Goal: Transaction & Acquisition: Purchase product/service

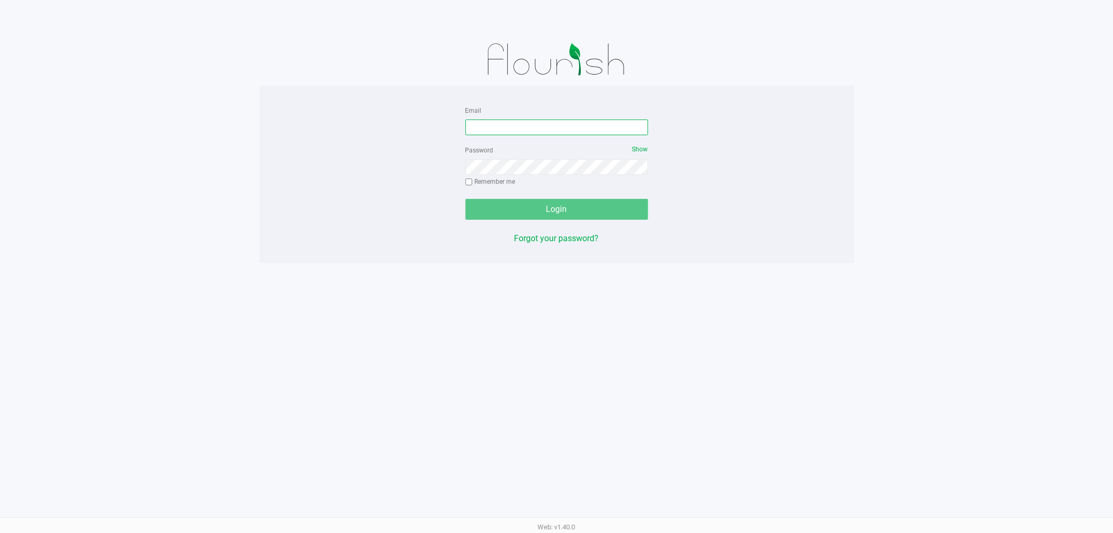
drag, startPoint x: 542, startPoint y: 123, endPoint x: 546, endPoint y: 116, distance: 7.9
click at [543, 123] on input "Email" at bounding box center [556, 127] width 183 height 16
type input "[EMAIL_ADDRESS][DOMAIN_NAME]"
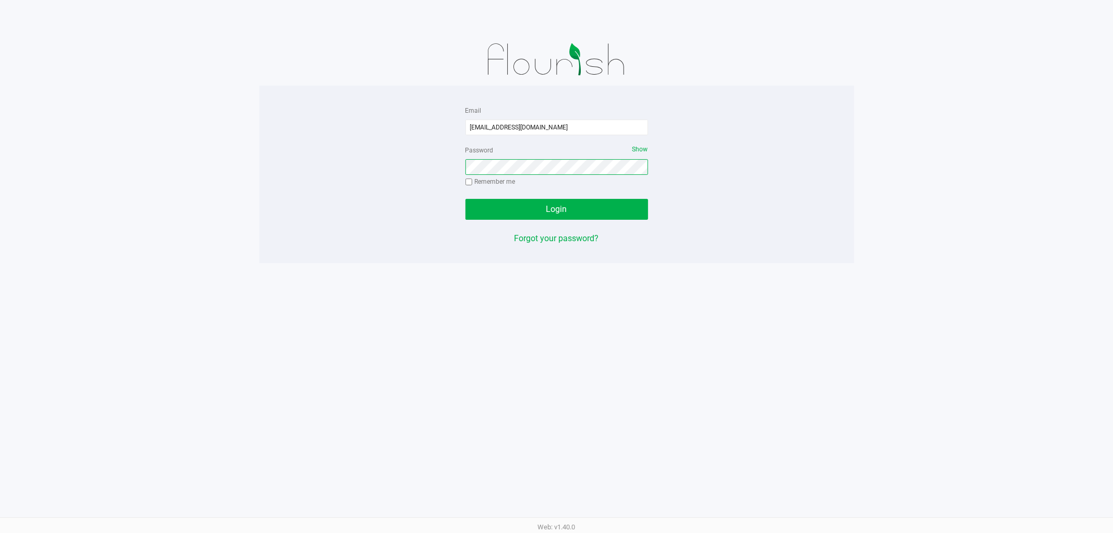
click at [465, 199] on button "Login" at bounding box center [556, 209] width 183 height 21
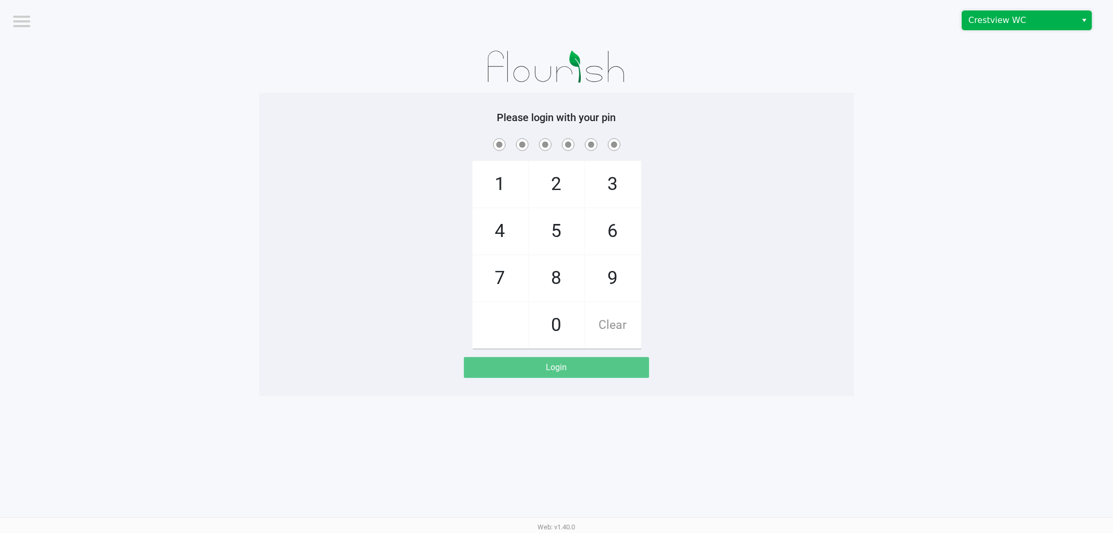
click at [1025, 22] on span "Crestview WC" at bounding box center [1019, 20] width 102 height 13
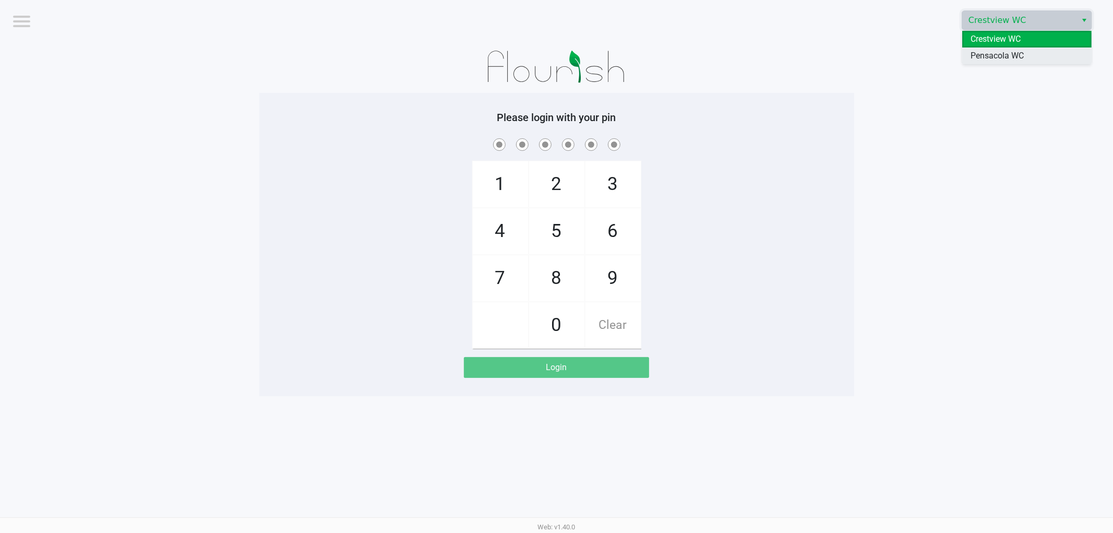
click at [982, 55] on span "Pensacola WC" at bounding box center [996, 56] width 53 height 13
checkbox input "true"
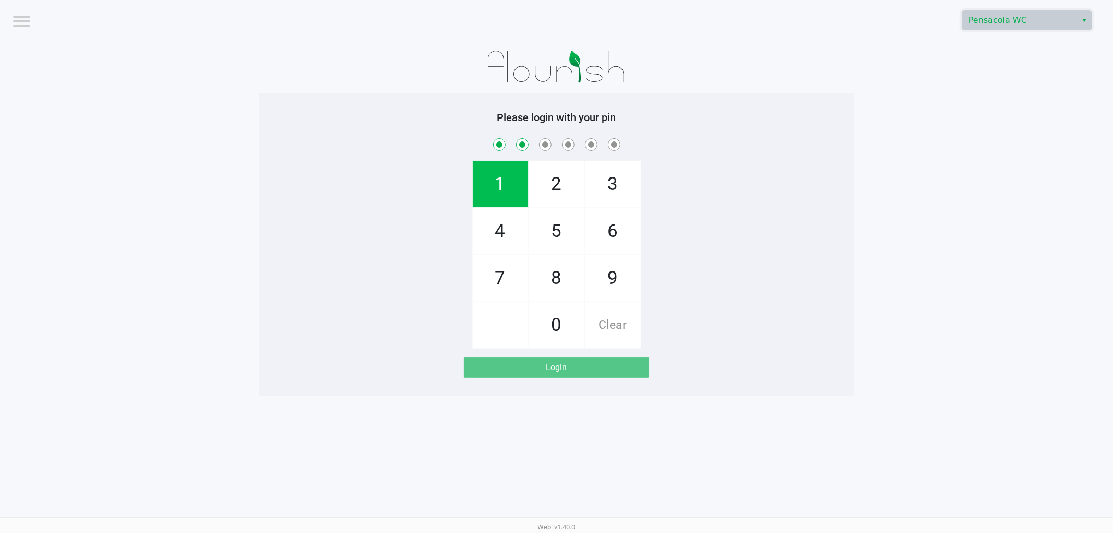
checkbox input "true"
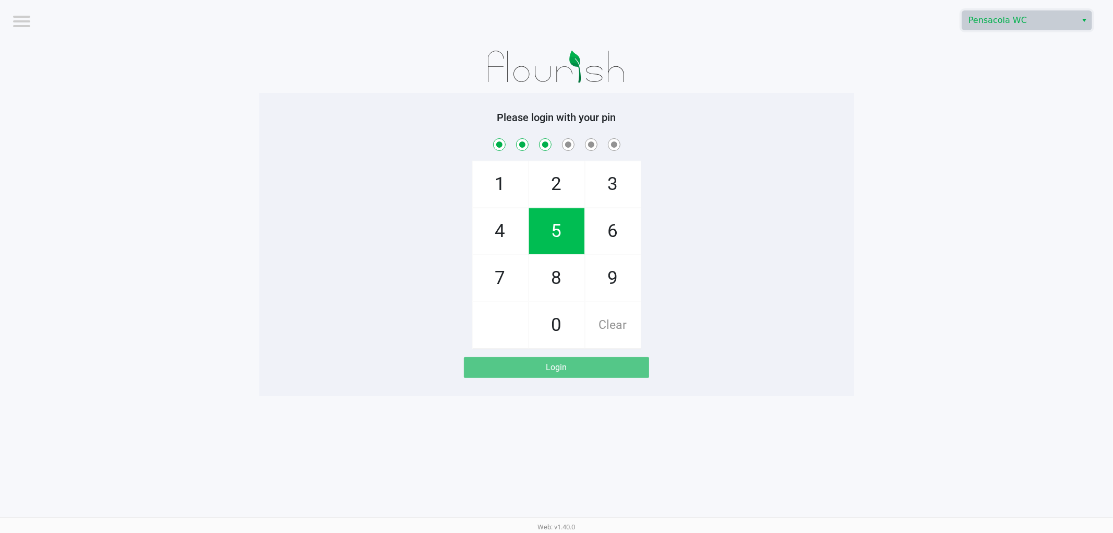
checkbox input "true"
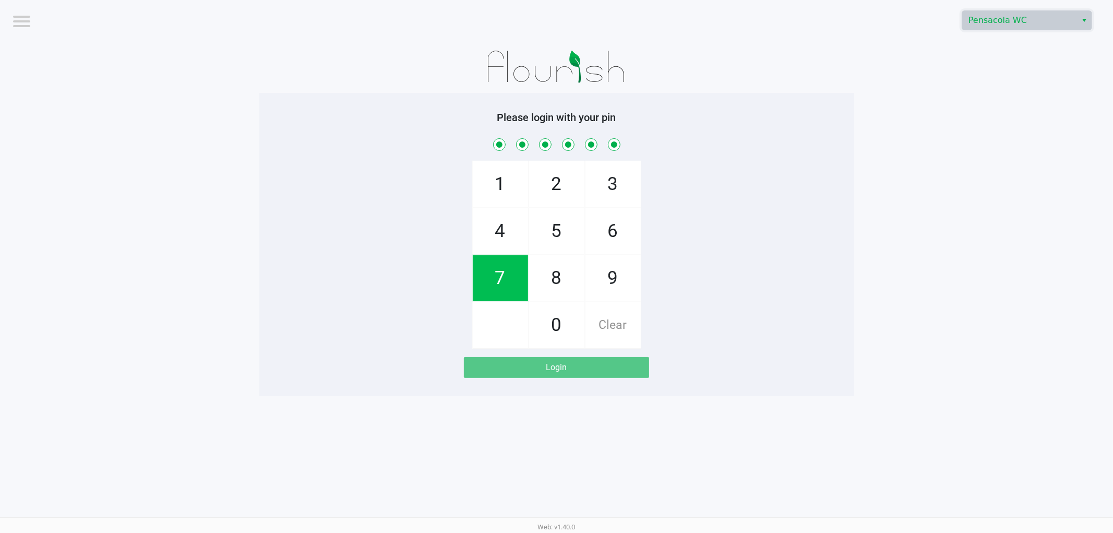
checkbox input "true"
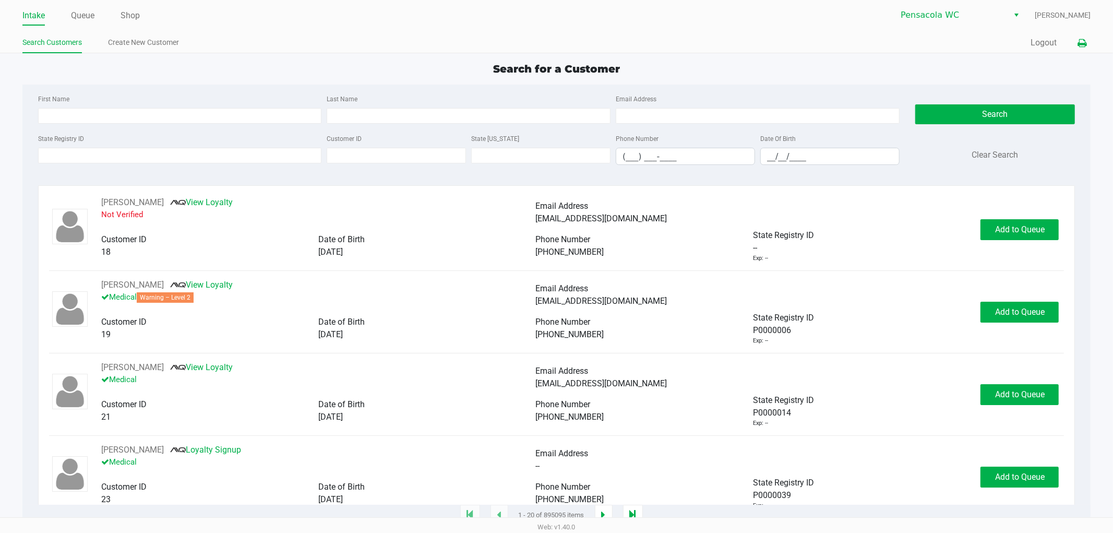
click at [1083, 41] on icon at bounding box center [1081, 43] width 9 height 7
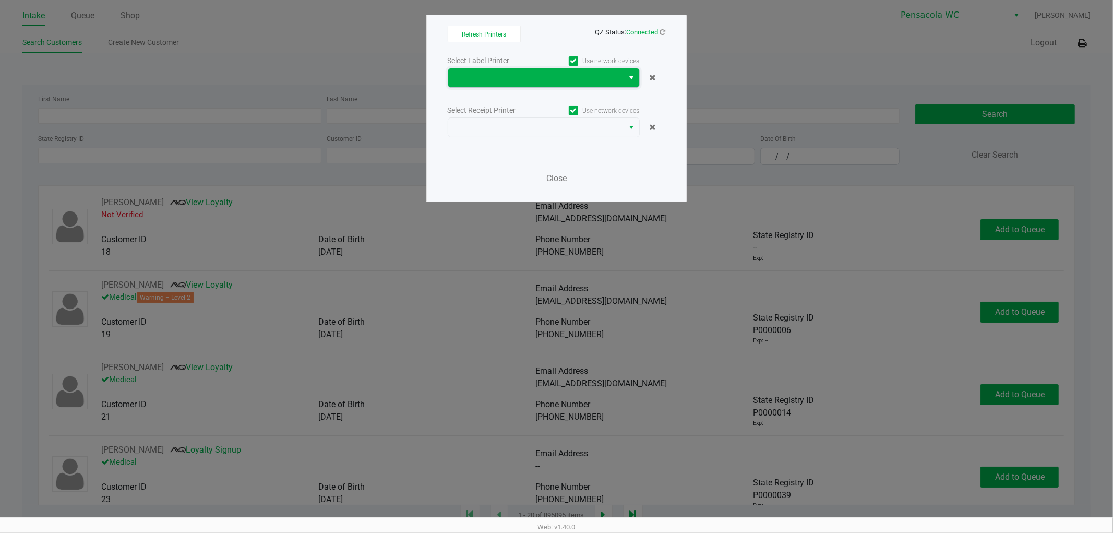
click at [558, 75] on span at bounding box center [535, 77] width 163 height 13
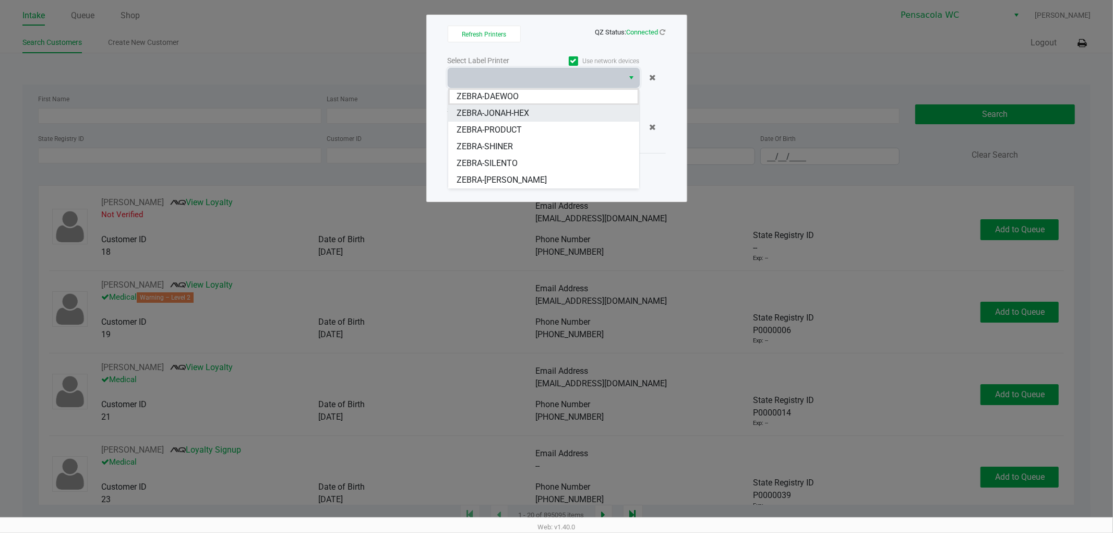
click at [523, 110] on span "ZEBRA-JONAH-HEX" at bounding box center [492, 113] width 72 height 13
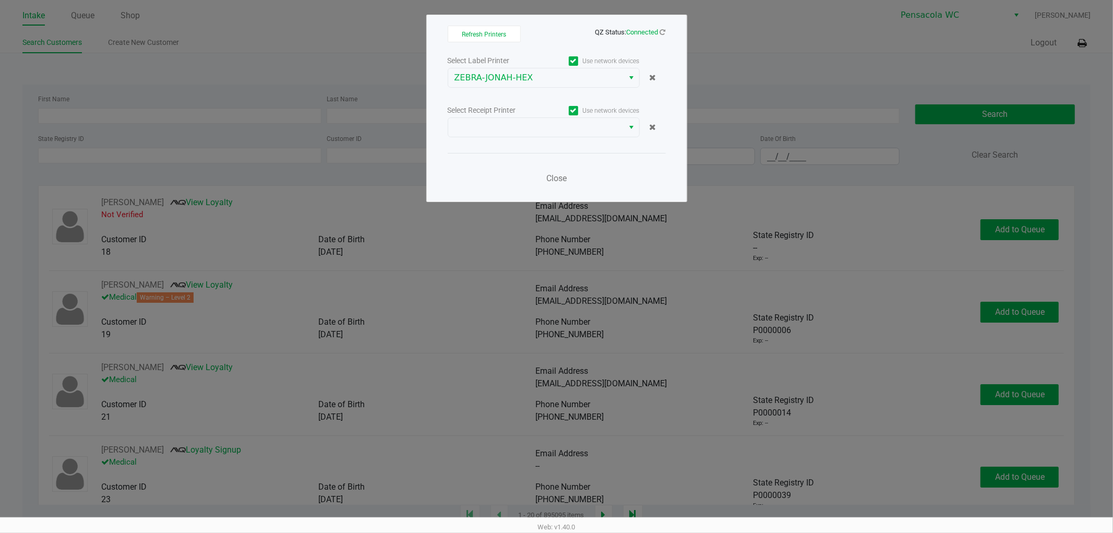
click at [523, 110] on div "Select Receipt Printer" at bounding box center [496, 110] width 96 height 11
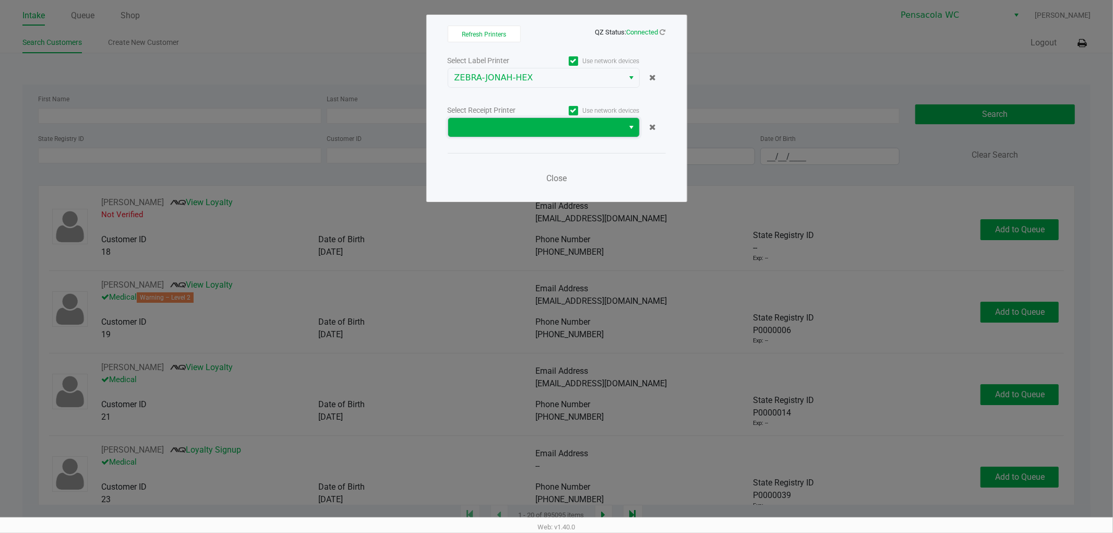
click at [519, 121] on span at bounding box center [535, 127] width 163 height 13
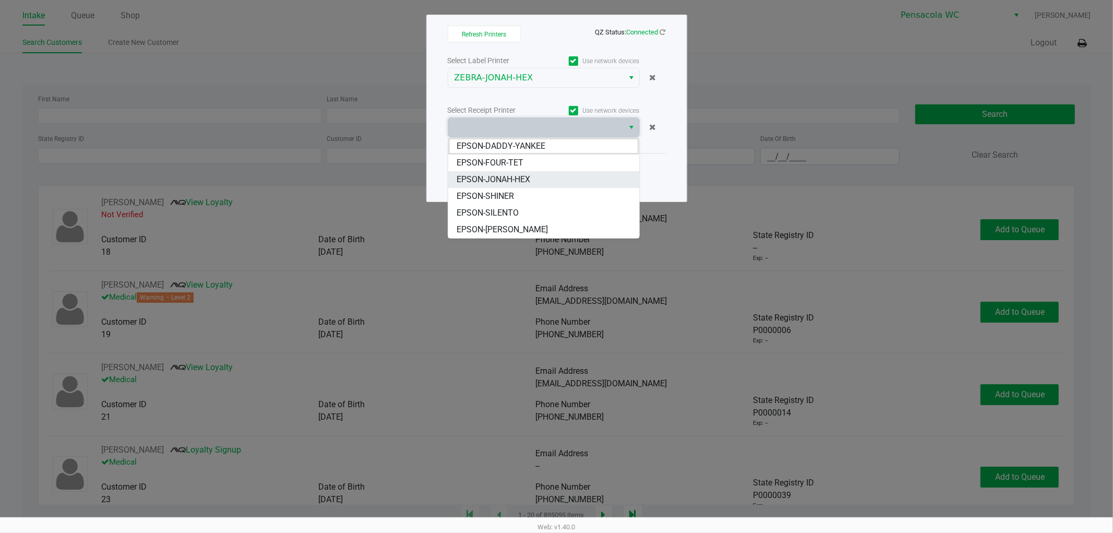
click at [532, 179] on li "EPSON-JONAH-HEX" at bounding box center [543, 179] width 191 height 17
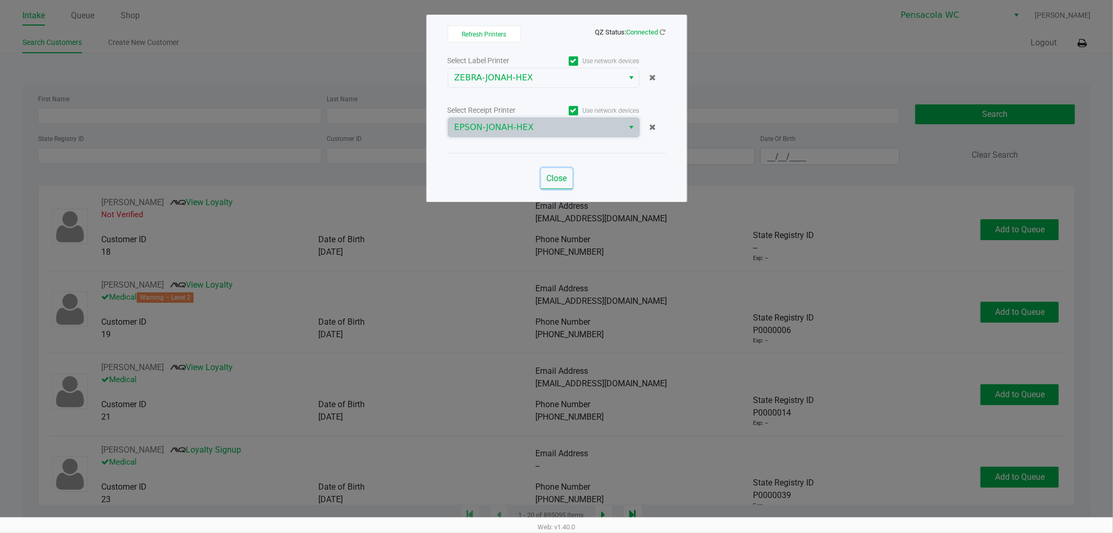
drag, startPoint x: 561, startPoint y: 174, endPoint x: 554, endPoint y: 170, distance: 7.8
click at [557, 171] on button "Close" at bounding box center [556, 178] width 31 height 21
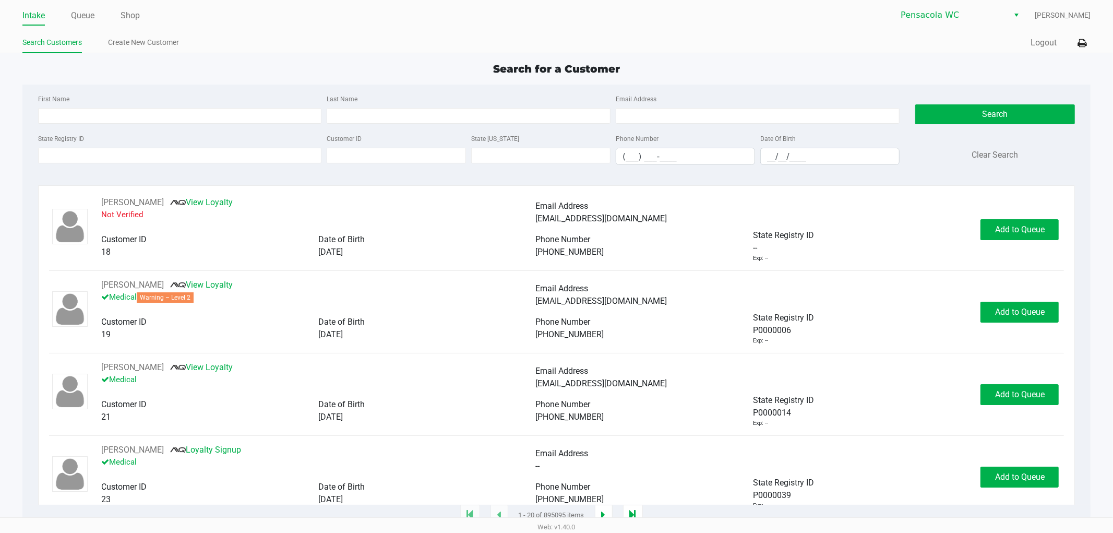
click at [77, 6] on div "Intake Queue Shop" at bounding box center [289, 15] width 534 height 19
click at [84, 13] on link "Queue" at bounding box center [82, 15] width 23 height 15
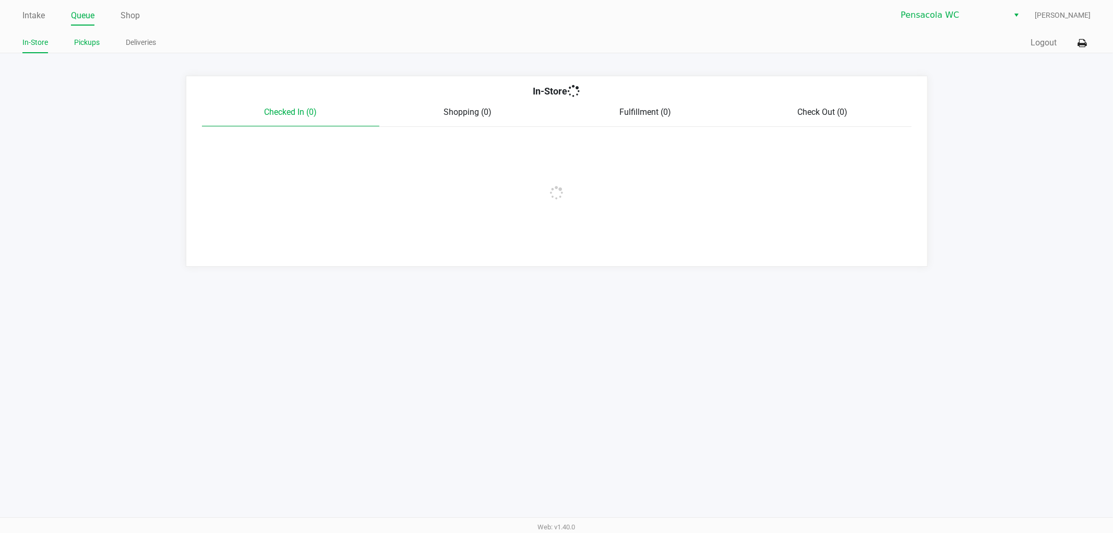
click at [89, 36] on link "Pickups" at bounding box center [87, 42] width 26 height 13
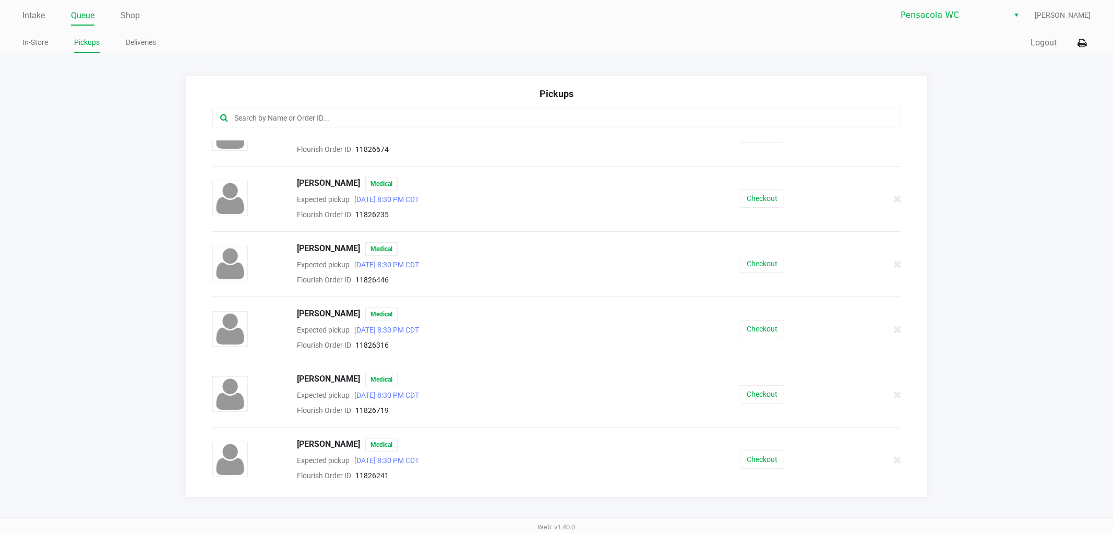
scroll to position [347, 0]
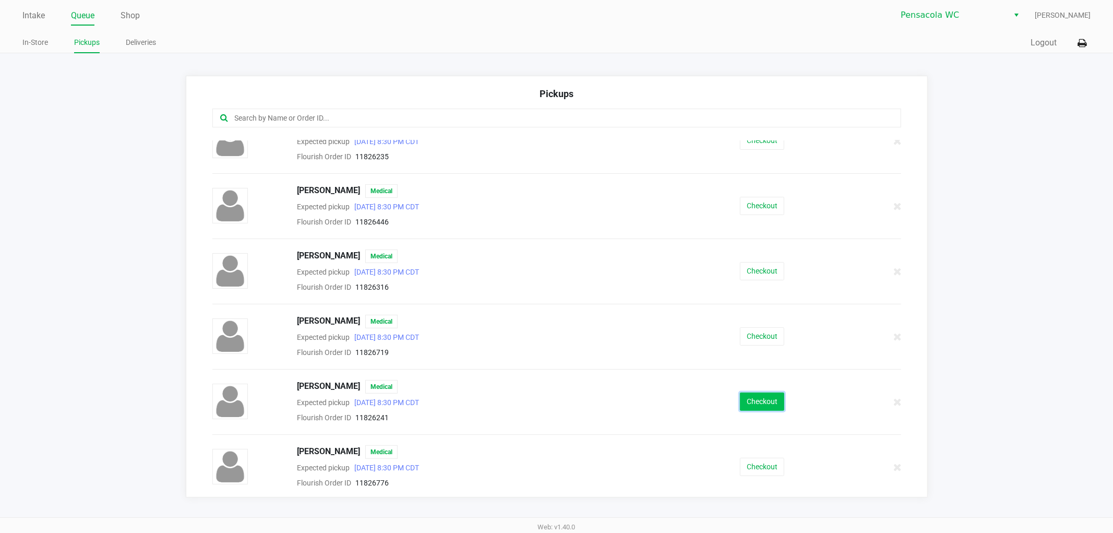
click at [755, 398] on button "Checkout" at bounding box center [762, 401] width 44 height 18
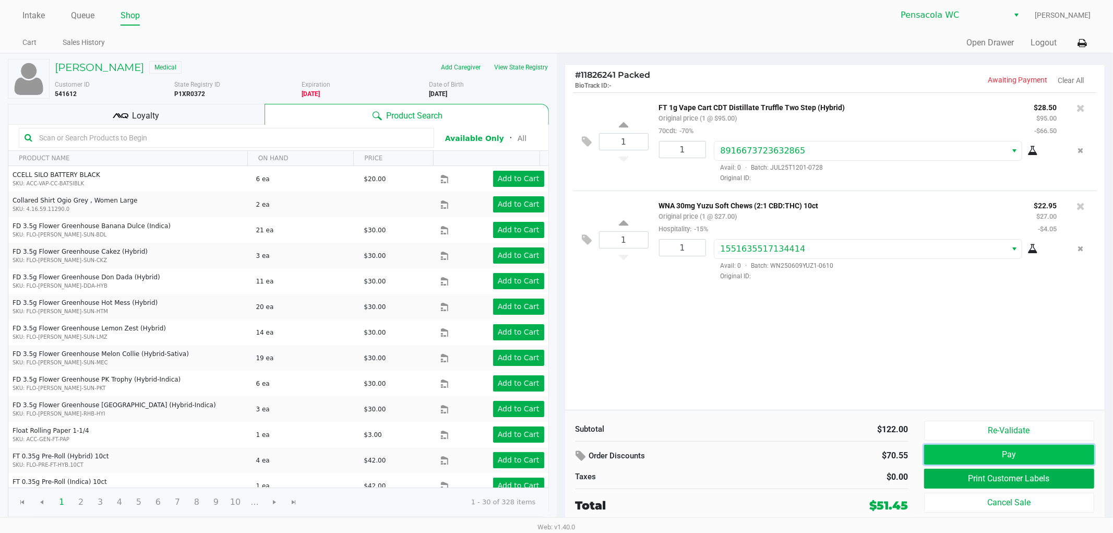
click at [974, 447] on button "Pay" at bounding box center [1009, 454] width 171 height 20
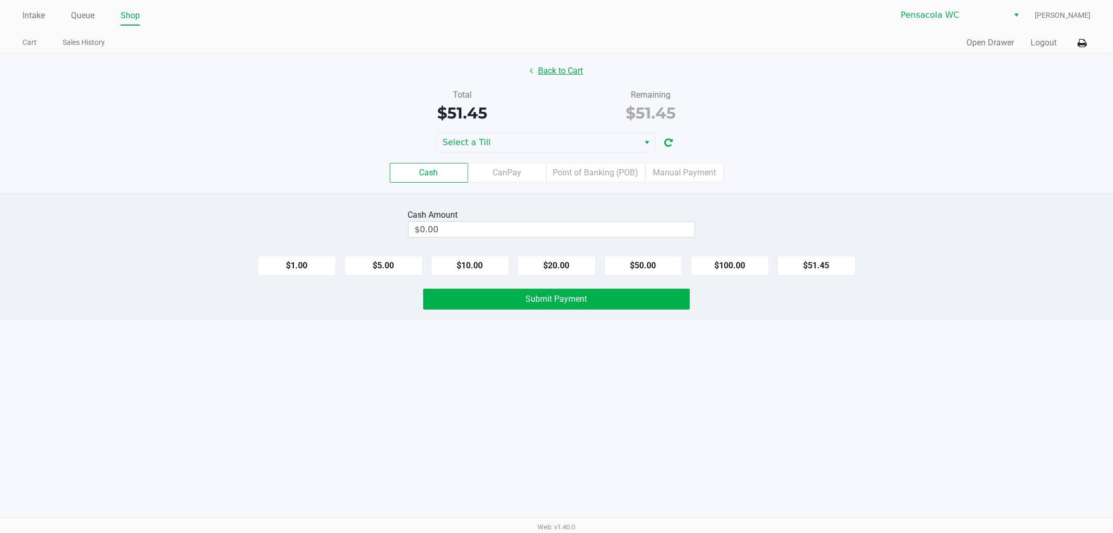
click at [543, 61] on button "Back to Cart" at bounding box center [556, 71] width 67 height 20
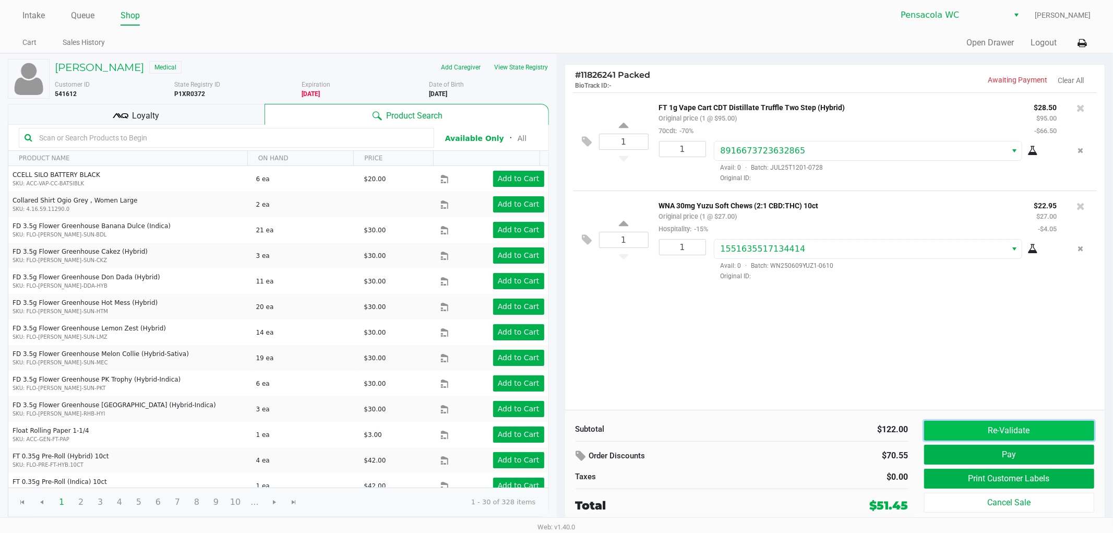
click at [1001, 433] on button "Re-Validate" at bounding box center [1009, 430] width 171 height 20
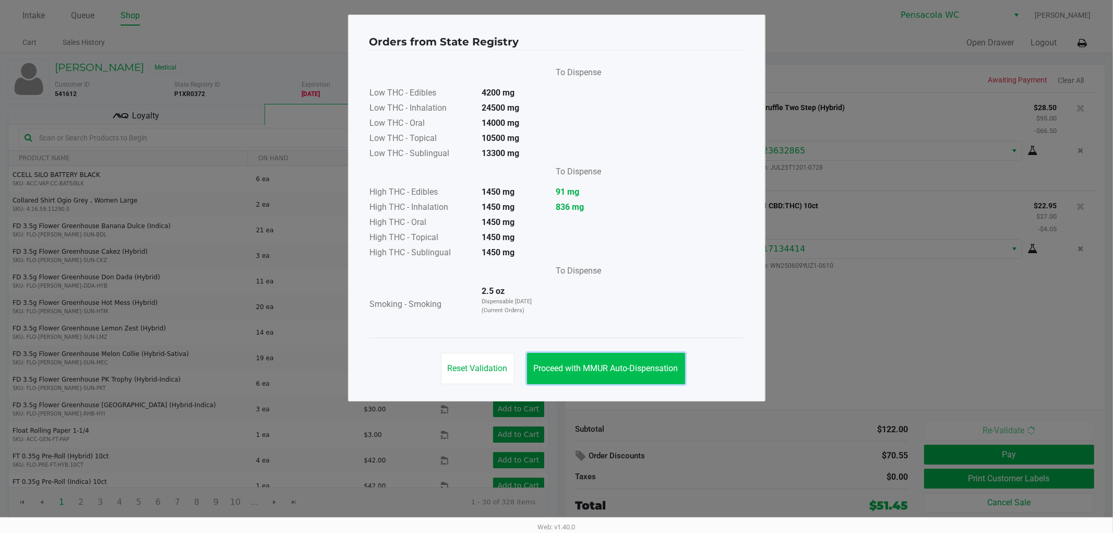
click at [606, 360] on button "Proceed with MMUR Auto-Dispensation" at bounding box center [606, 368] width 158 height 31
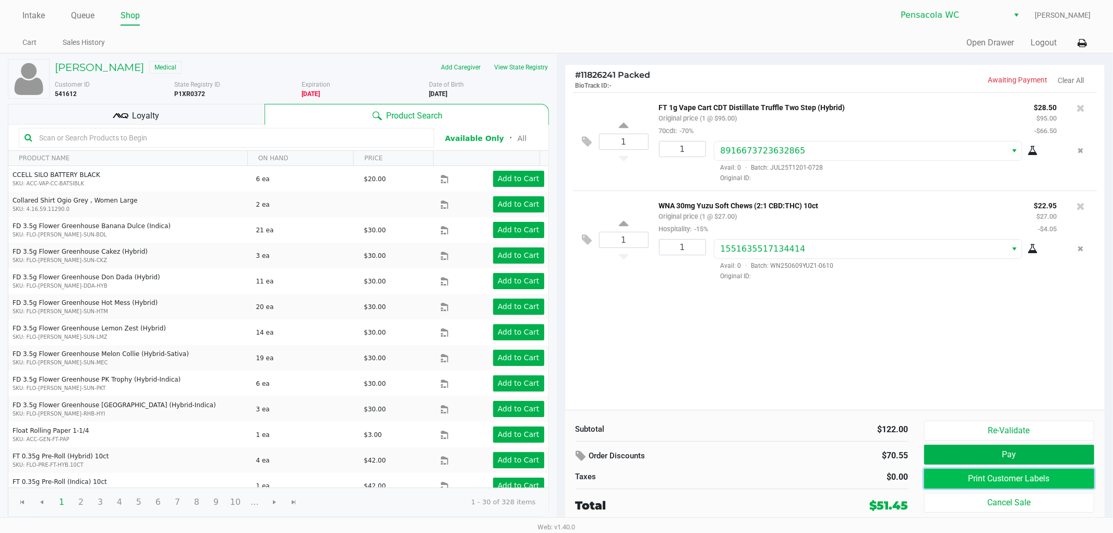
click at [1000, 483] on button "Print Customer Labels" at bounding box center [1009, 478] width 171 height 20
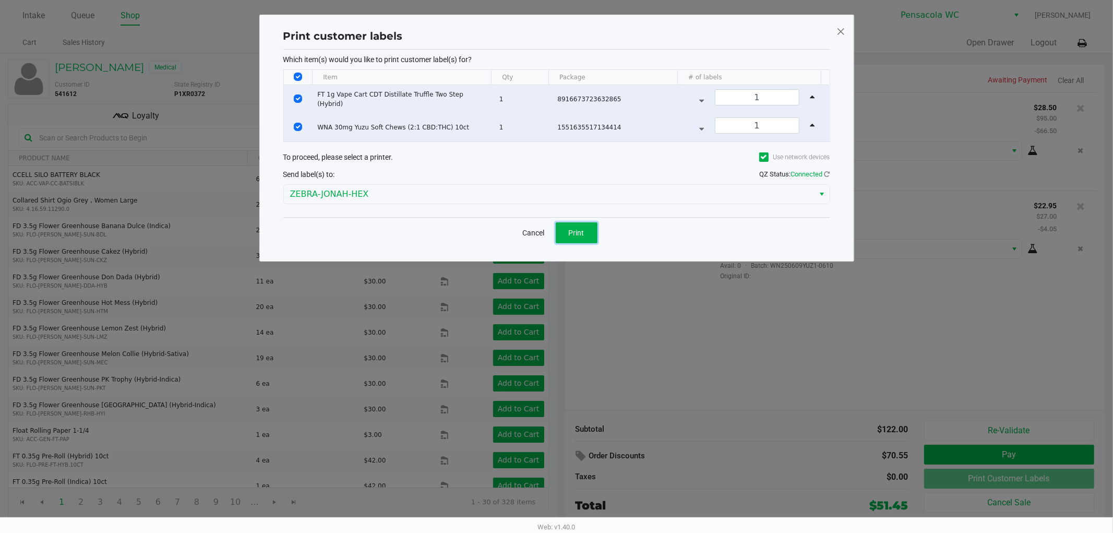
click at [594, 225] on button "Print" at bounding box center [576, 232] width 42 height 21
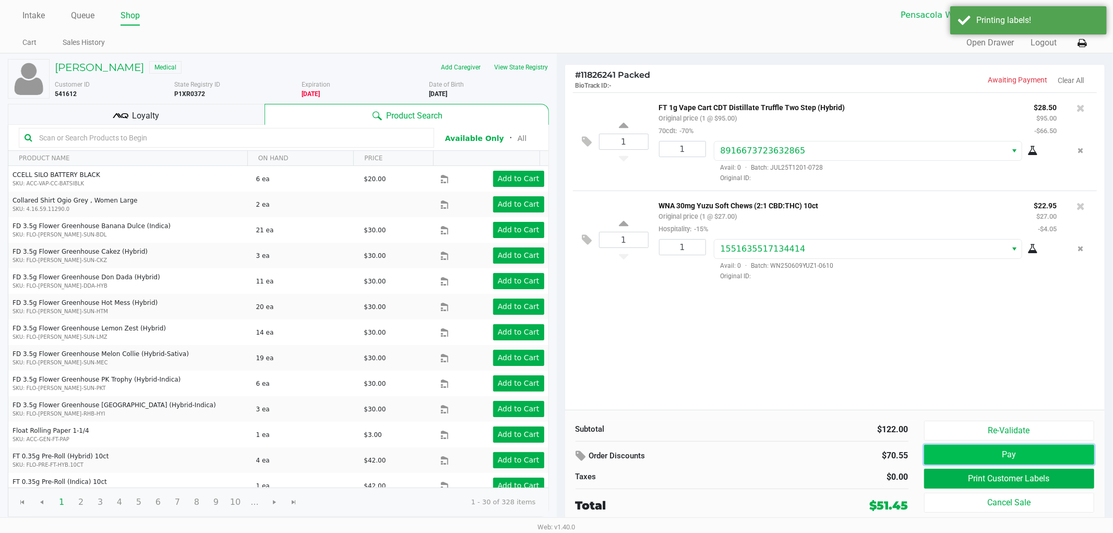
click at [1000, 449] on button "Pay" at bounding box center [1009, 454] width 171 height 20
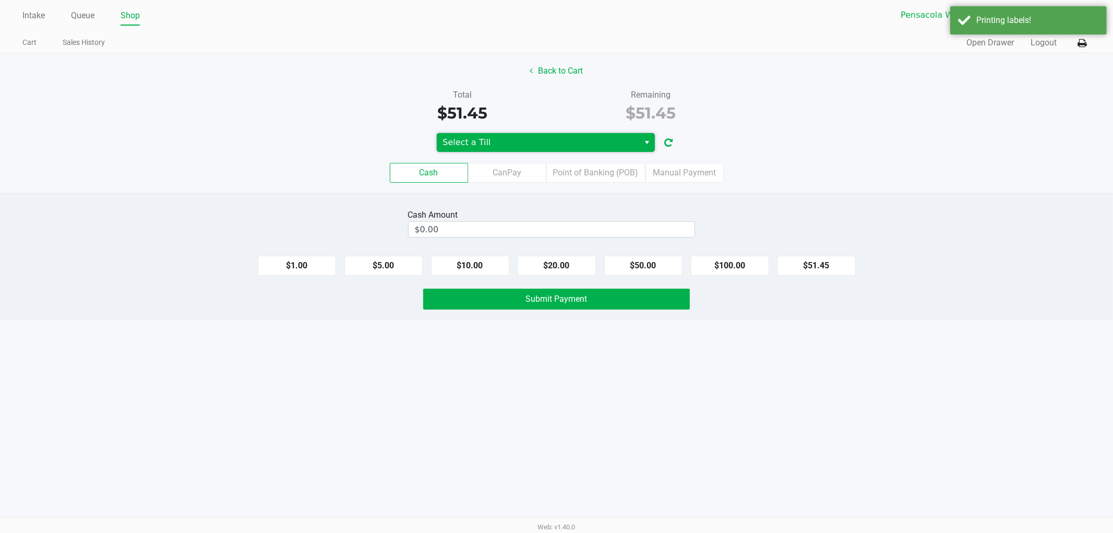
click at [600, 142] on span "Select a Till" at bounding box center [538, 142] width 190 height 13
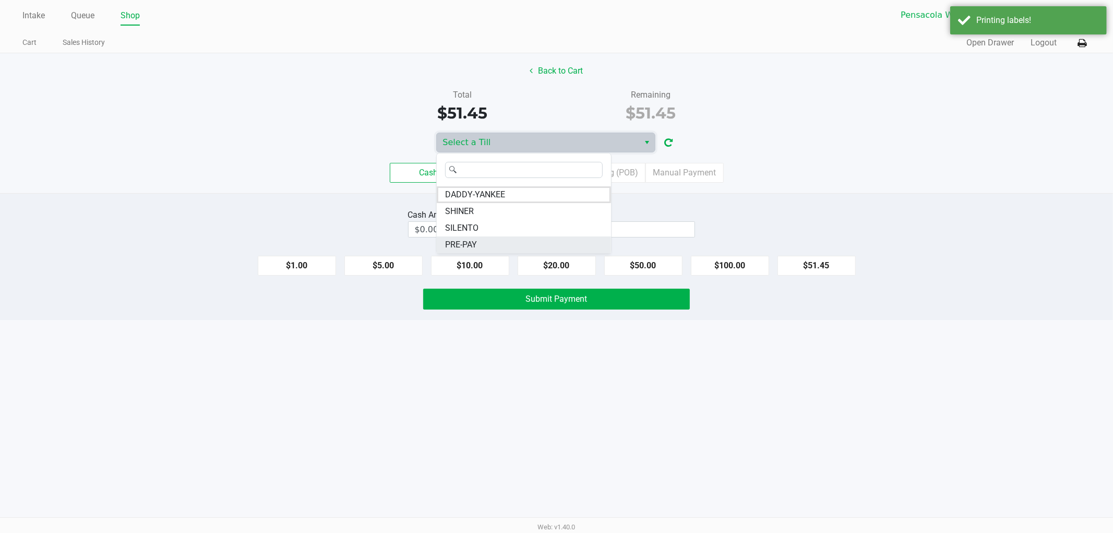
click at [497, 241] on li "PRE-PAY" at bounding box center [524, 244] width 174 height 17
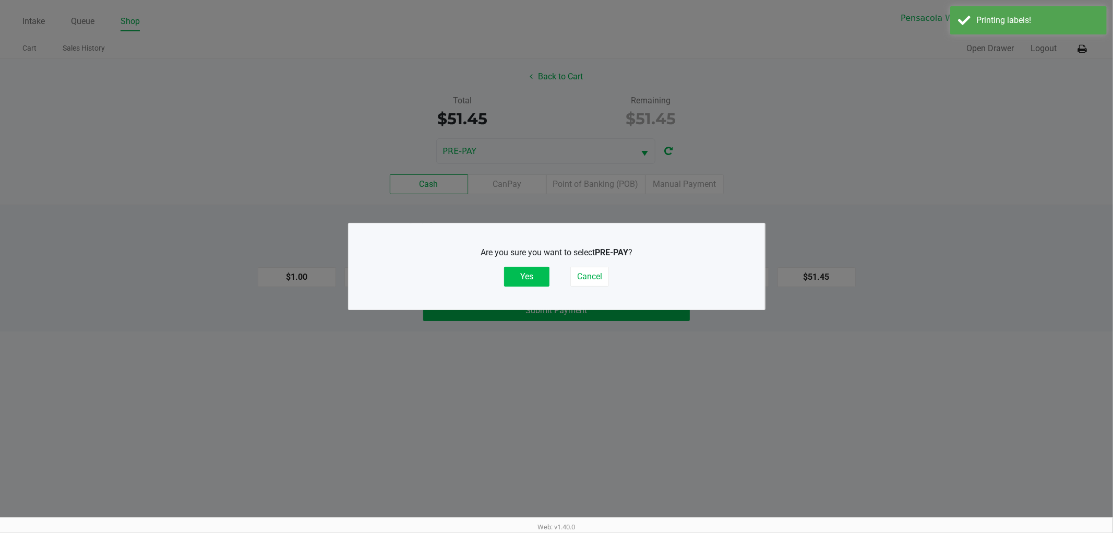
click at [530, 273] on button "Yes" at bounding box center [526, 277] width 45 height 20
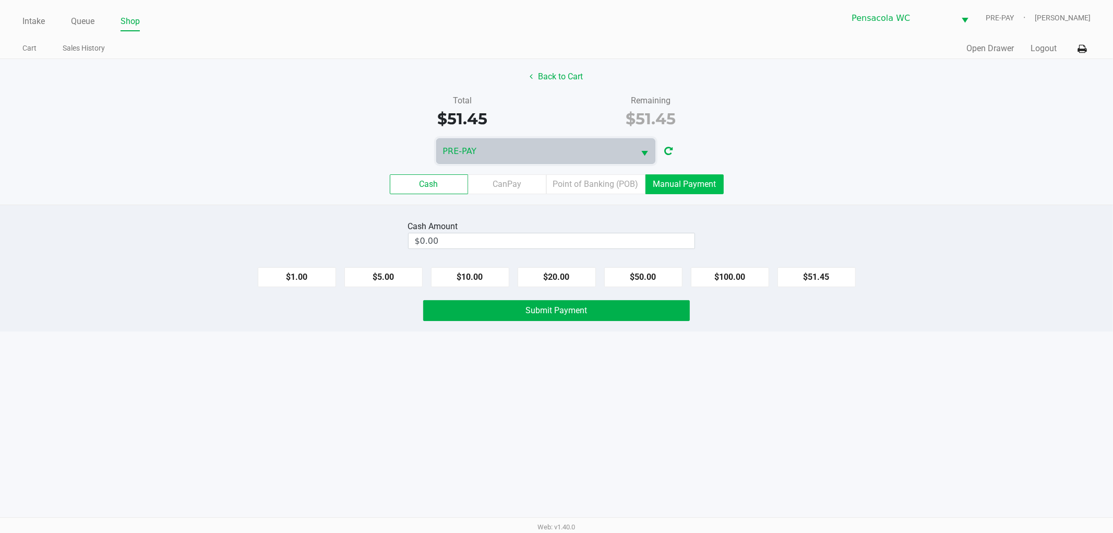
click at [674, 178] on label "Manual Payment" at bounding box center [684, 184] width 78 height 20
click at [0, 0] on 8 "Manual Payment" at bounding box center [0, 0] width 0 height 0
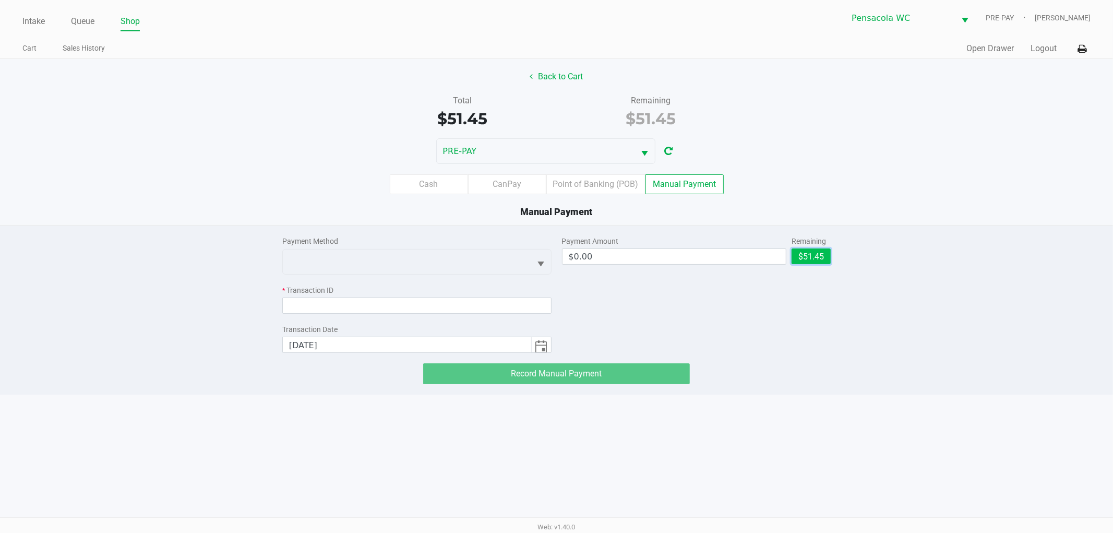
click at [812, 261] on button "$51.45" at bounding box center [810, 256] width 39 height 16
type input "$51.45"
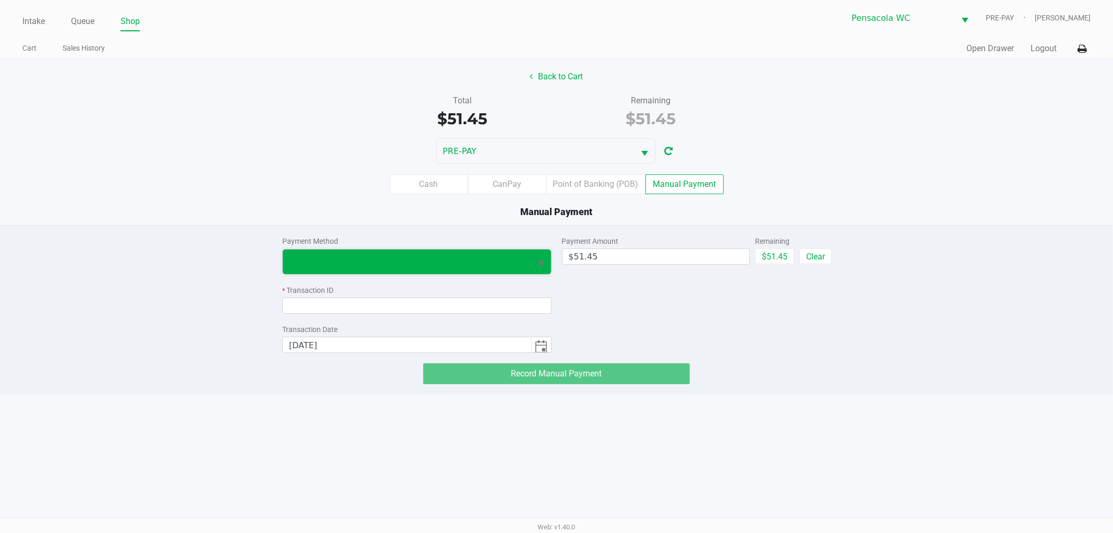
click at [445, 272] on span at bounding box center [407, 261] width 248 height 25
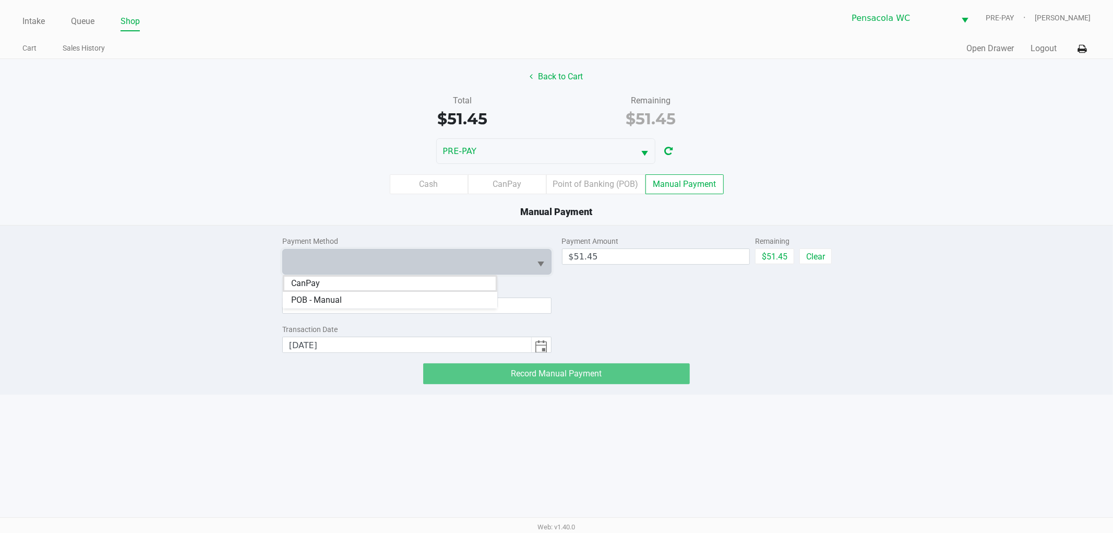
click at [343, 280] on li "CanPay" at bounding box center [390, 283] width 214 height 17
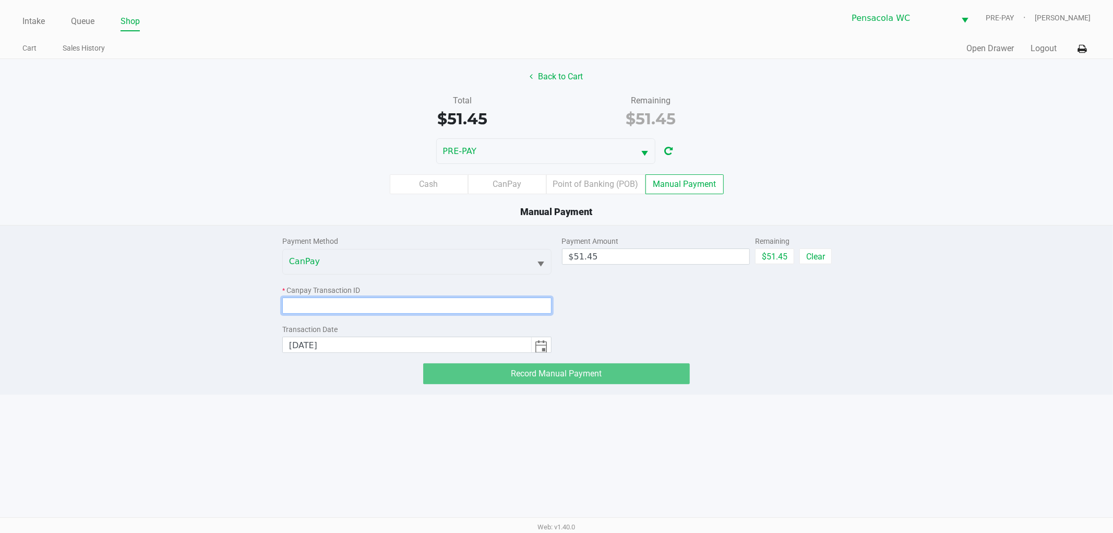
click at [341, 301] on input at bounding box center [416, 305] width 269 height 16
paste input "TIFA7AMUMAVE"
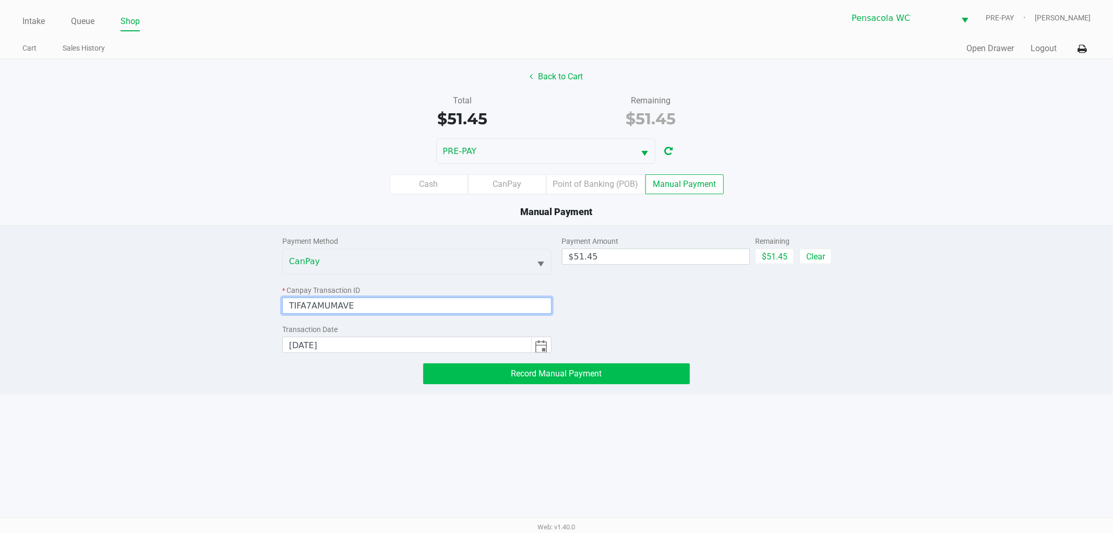
type input "TIFA7AMUMAVE"
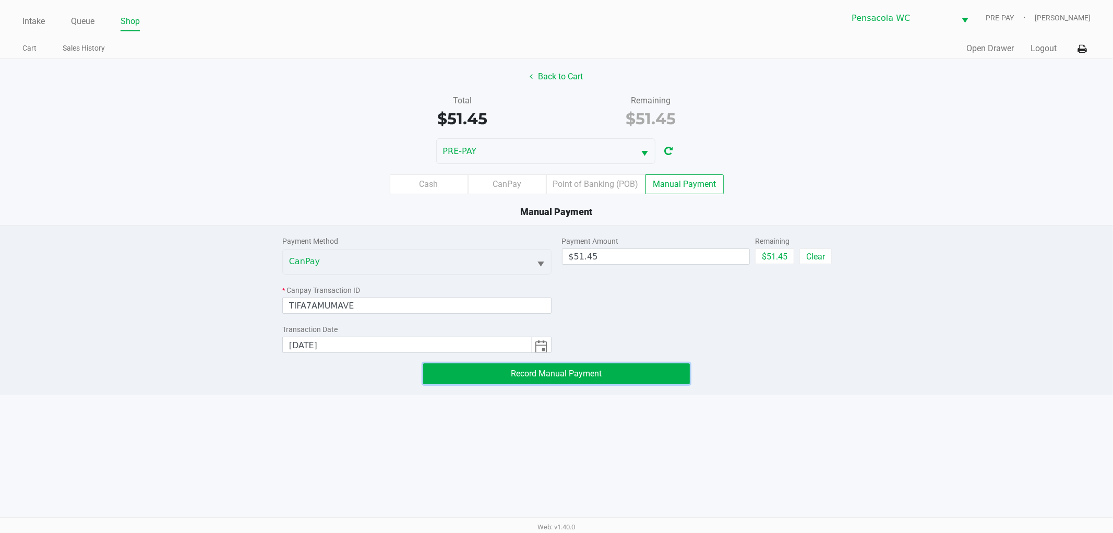
drag, startPoint x: 508, startPoint y: 377, endPoint x: 557, endPoint y: 383, distance: 49.5
click at [508, 376] on button "Record Manual Payment" at bounding box center [556, 373] width 267 height 21
